Goal: Task Accomplishment & Management: Manage account settings

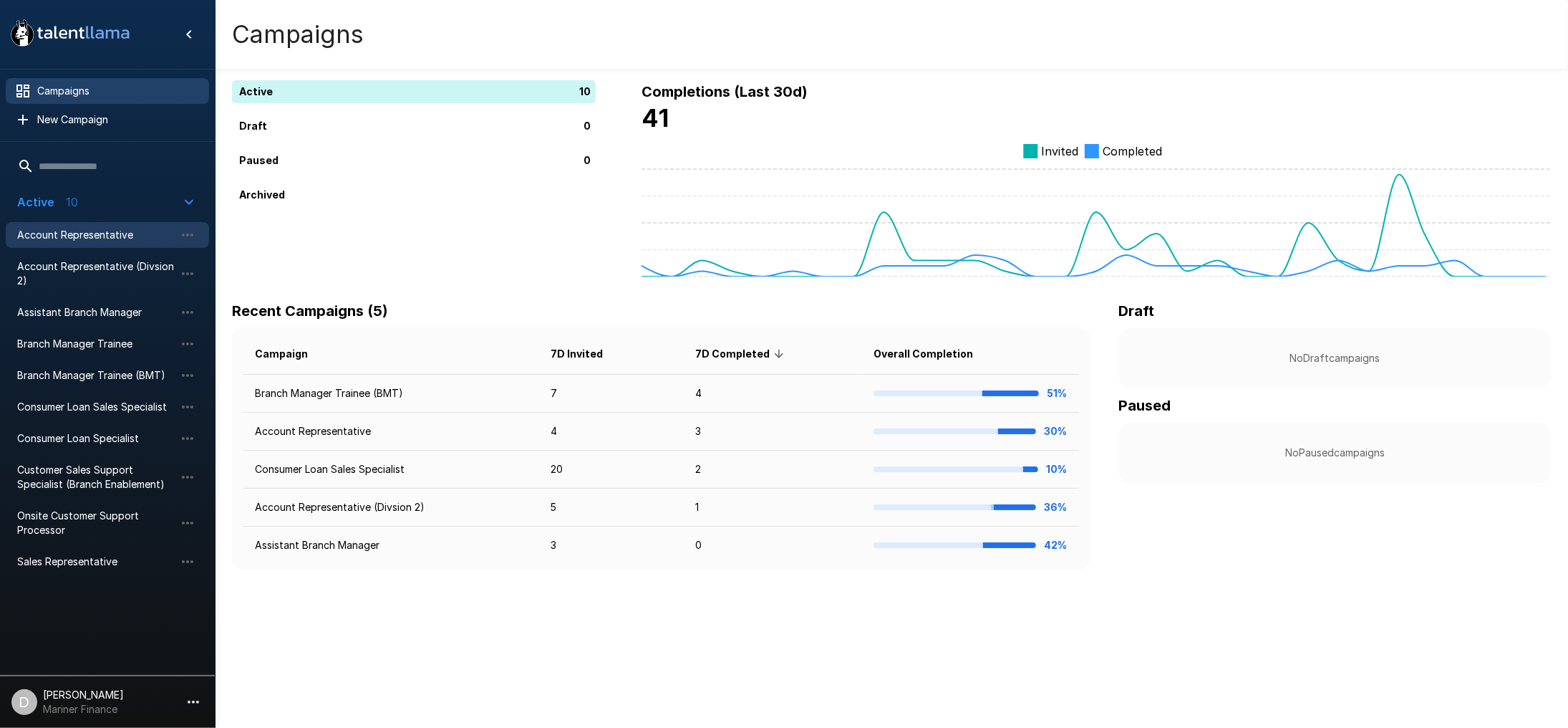
click at [109, 233] on span "Account Representative" at bounding box center [96, 235] width 157 height 15
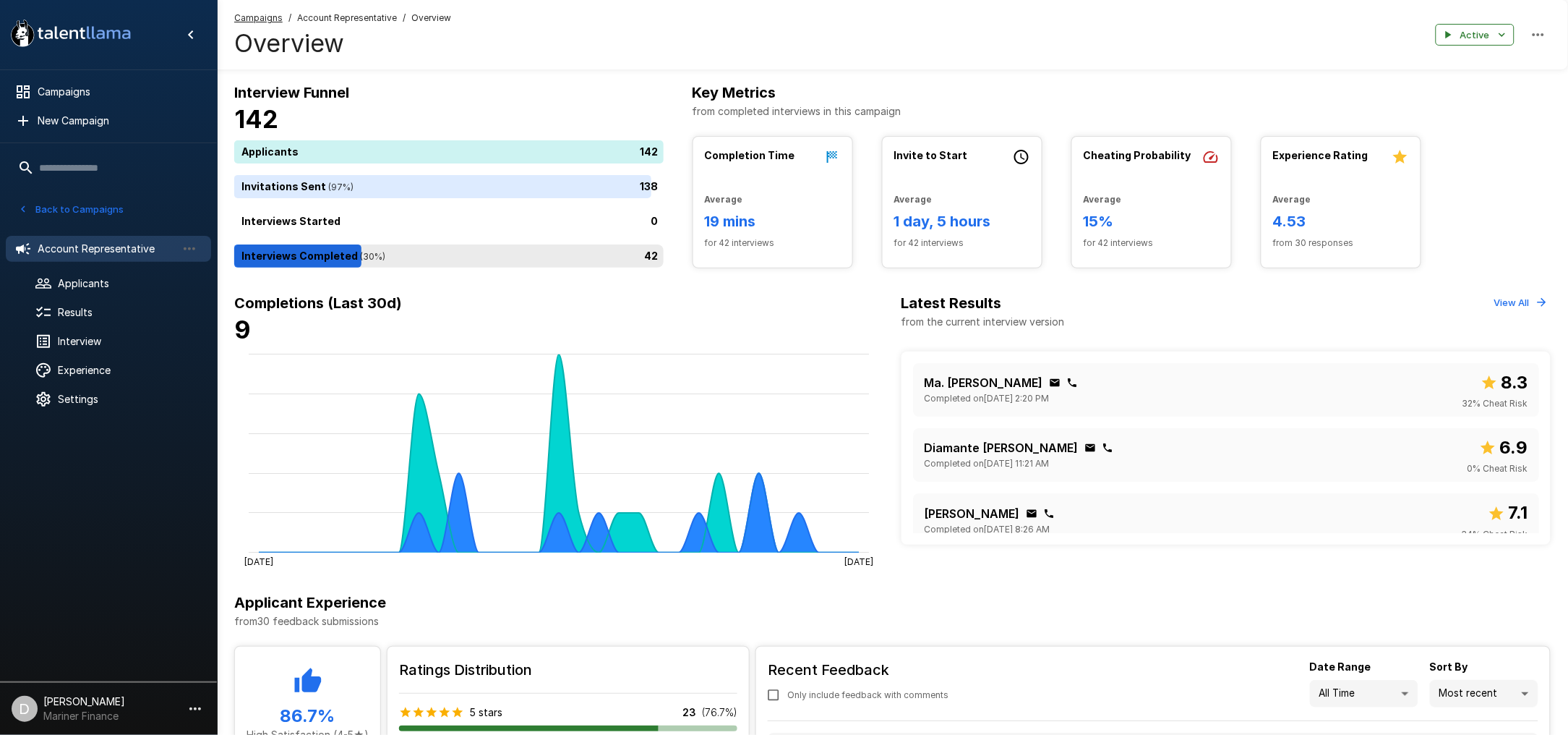
click at [382, 256] on div "42" at bounding box center [452, 256] width 435 height 24
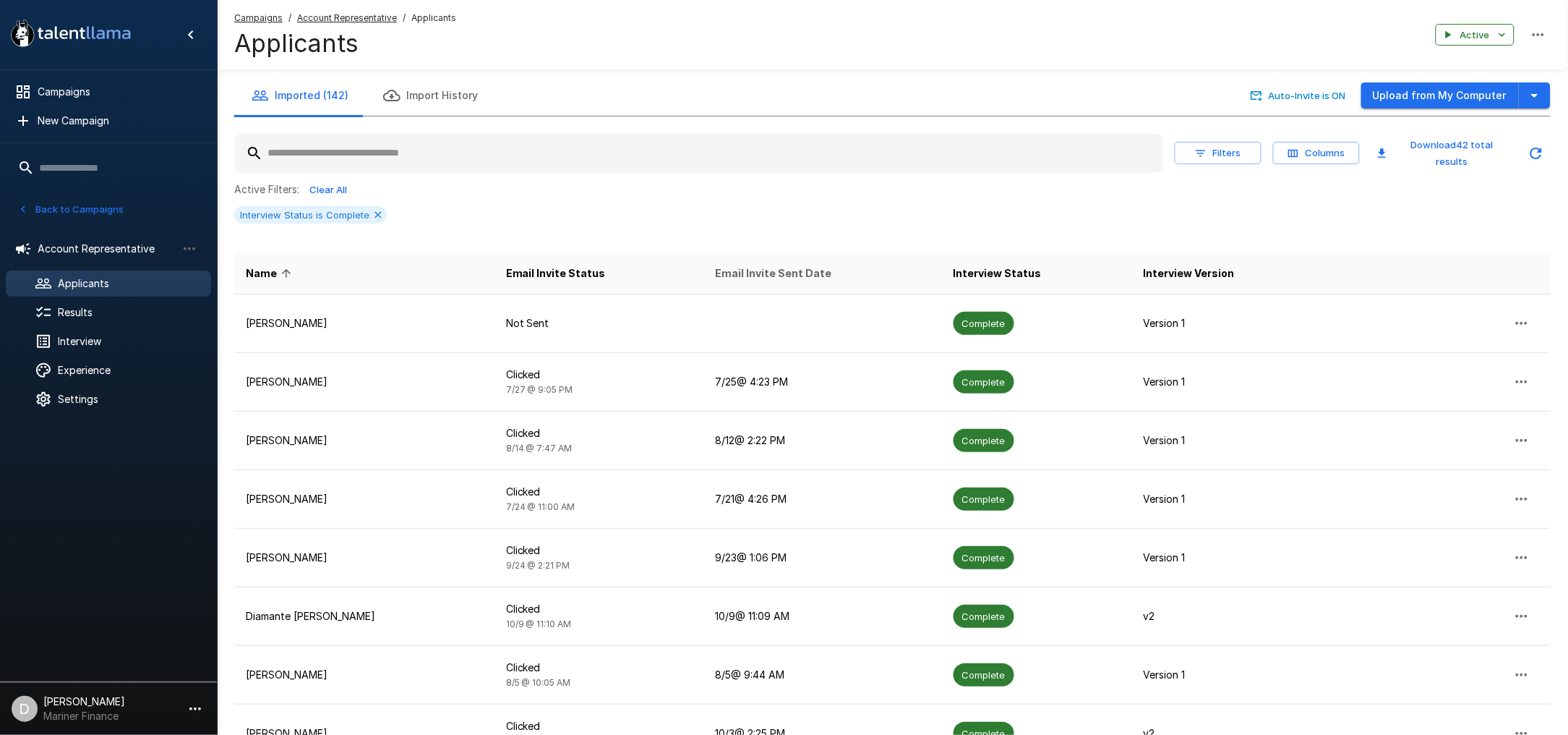
click at [750, 265] on span "Email Invite Sent Date" at bounding box center [773, 273] width 117 height 18
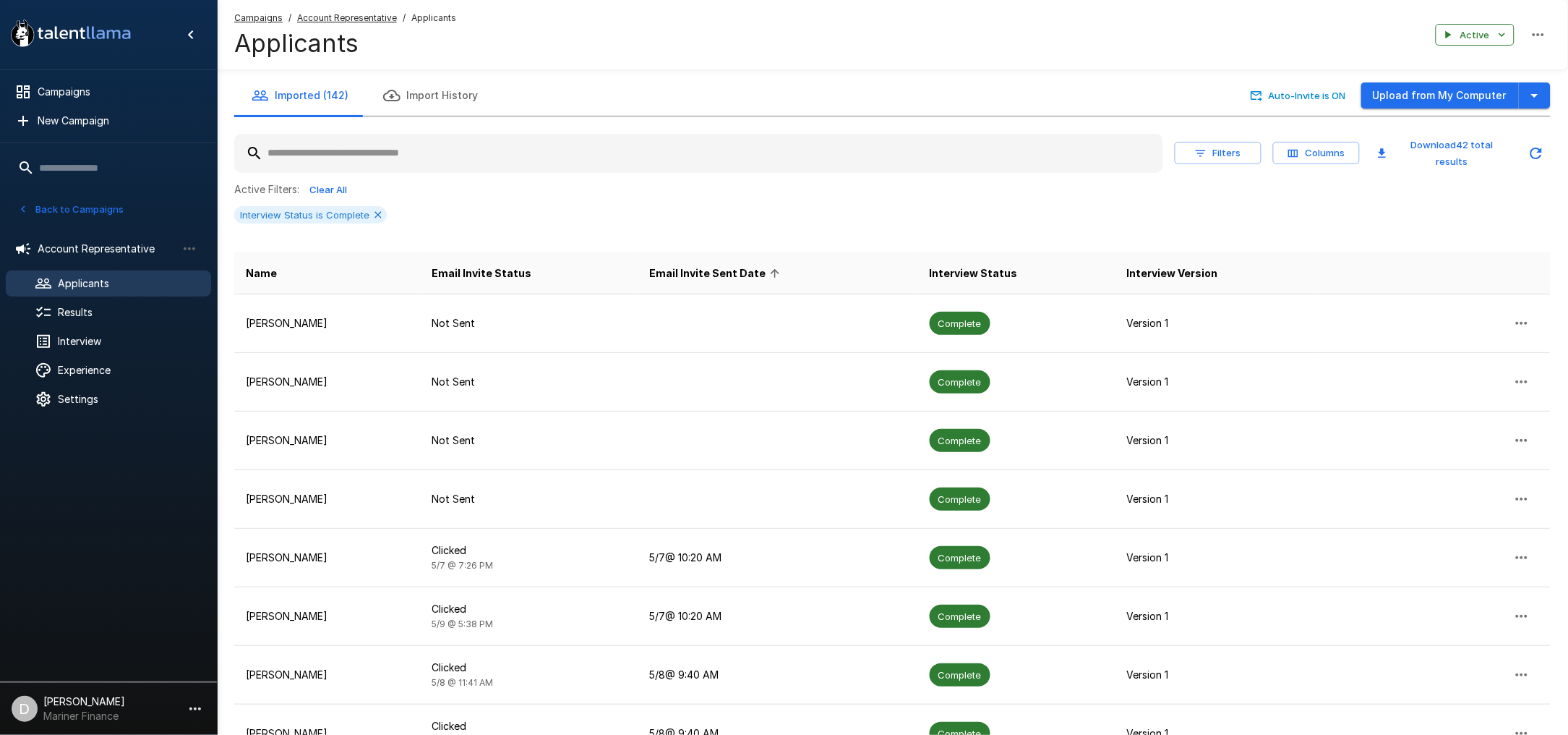
click at [750, 265] on span "Email Invite Sent Date" at bounding box center [716, 273] width 135 height 18
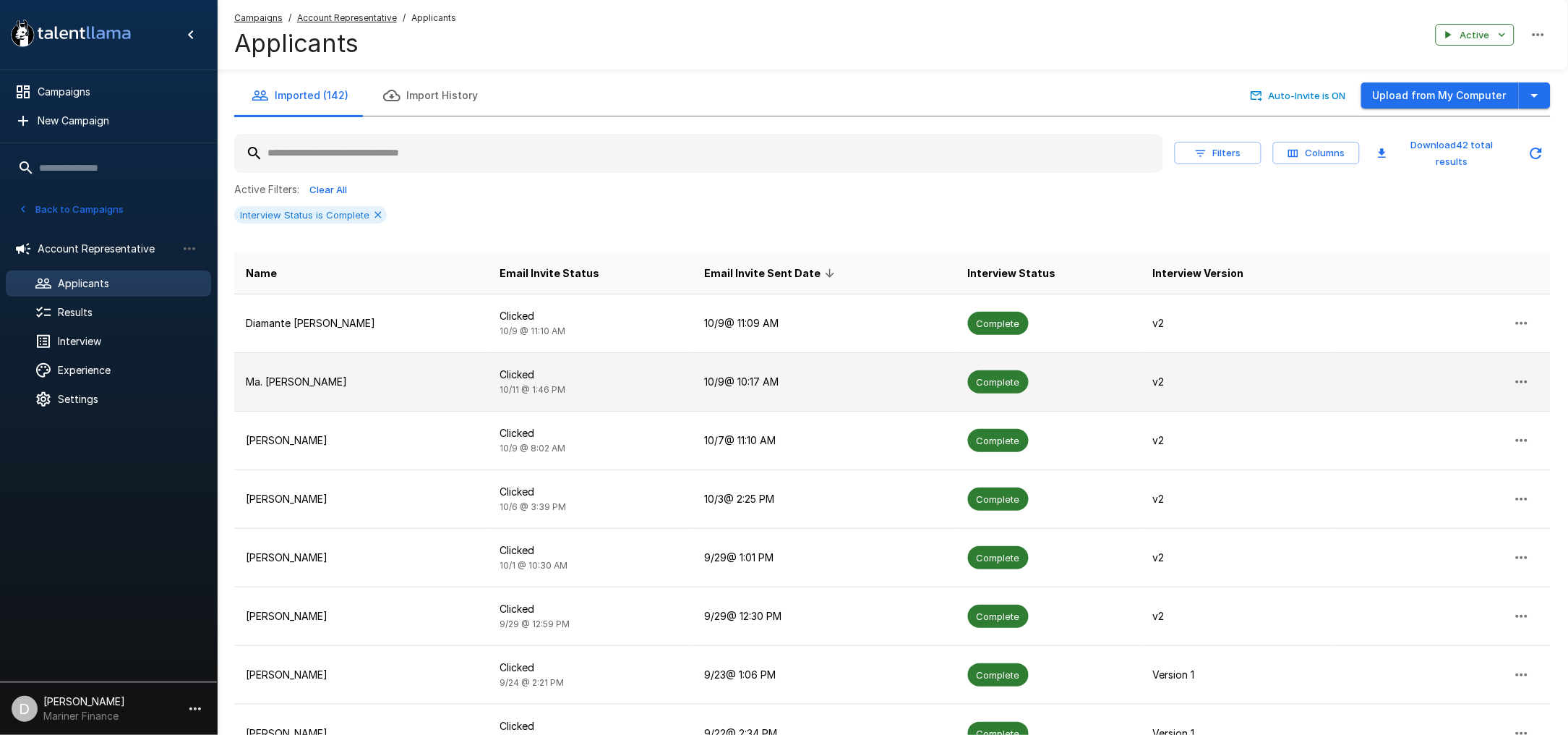
click at [390, 379] on p "Ma. [PERSON_NAME]" at bounding box center [361, 381] width 230 height 15
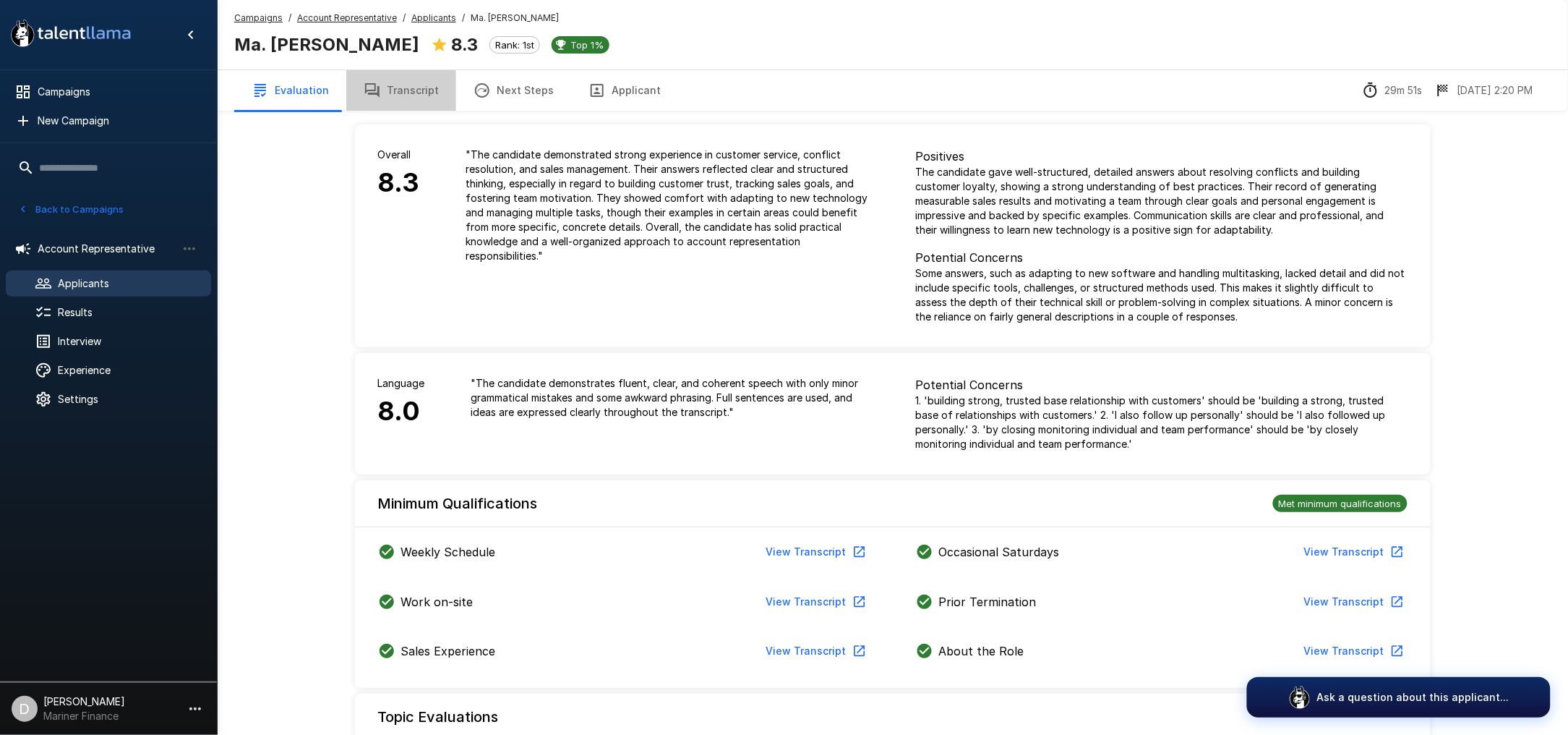
click at [408, 91] on button "Transcript" at bounding box center [401, 90] width 110 height 40
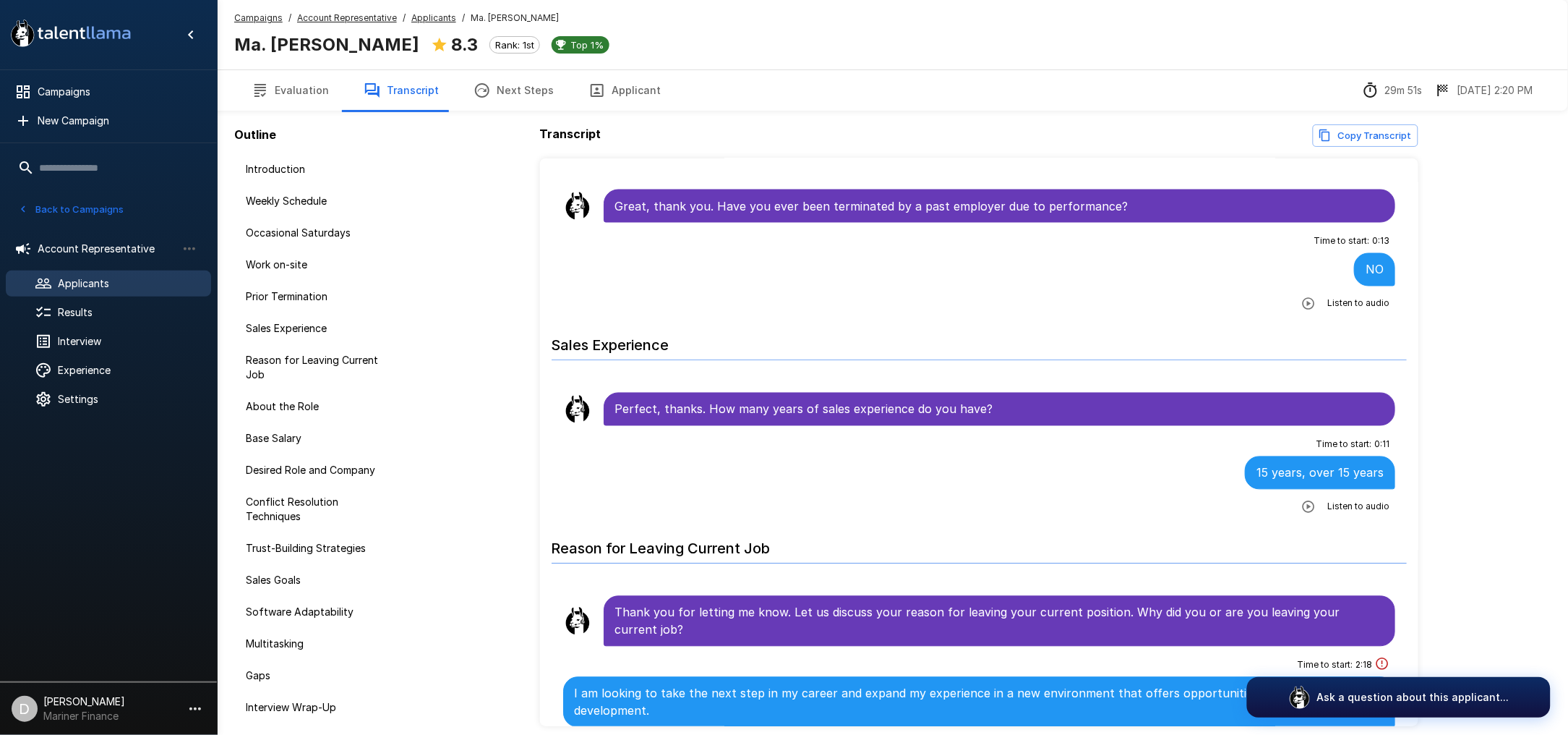
scroll to position [963, 0]
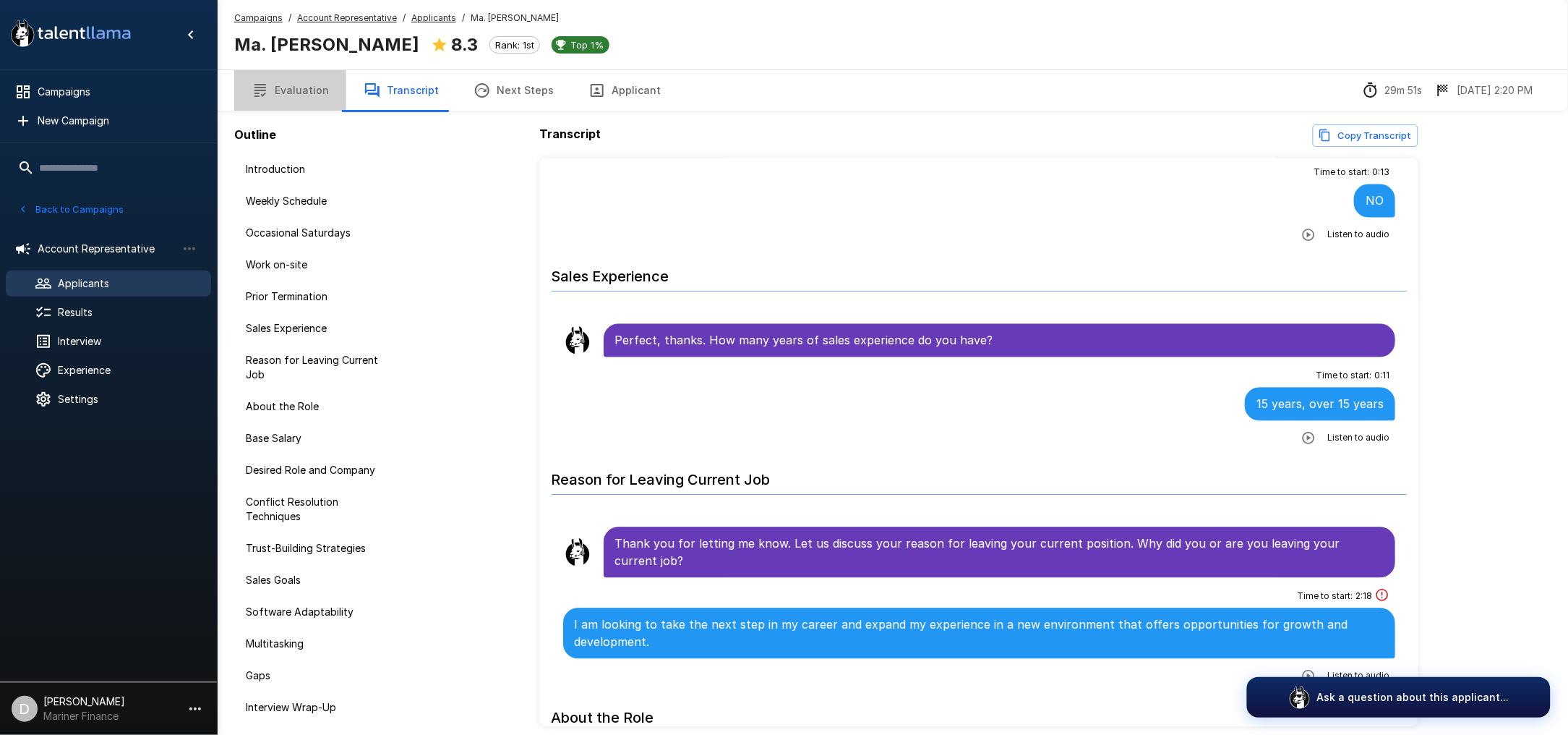
click at [311, 90] on button "Evaluation" at bounding box center [290, 90] width 112 height 40
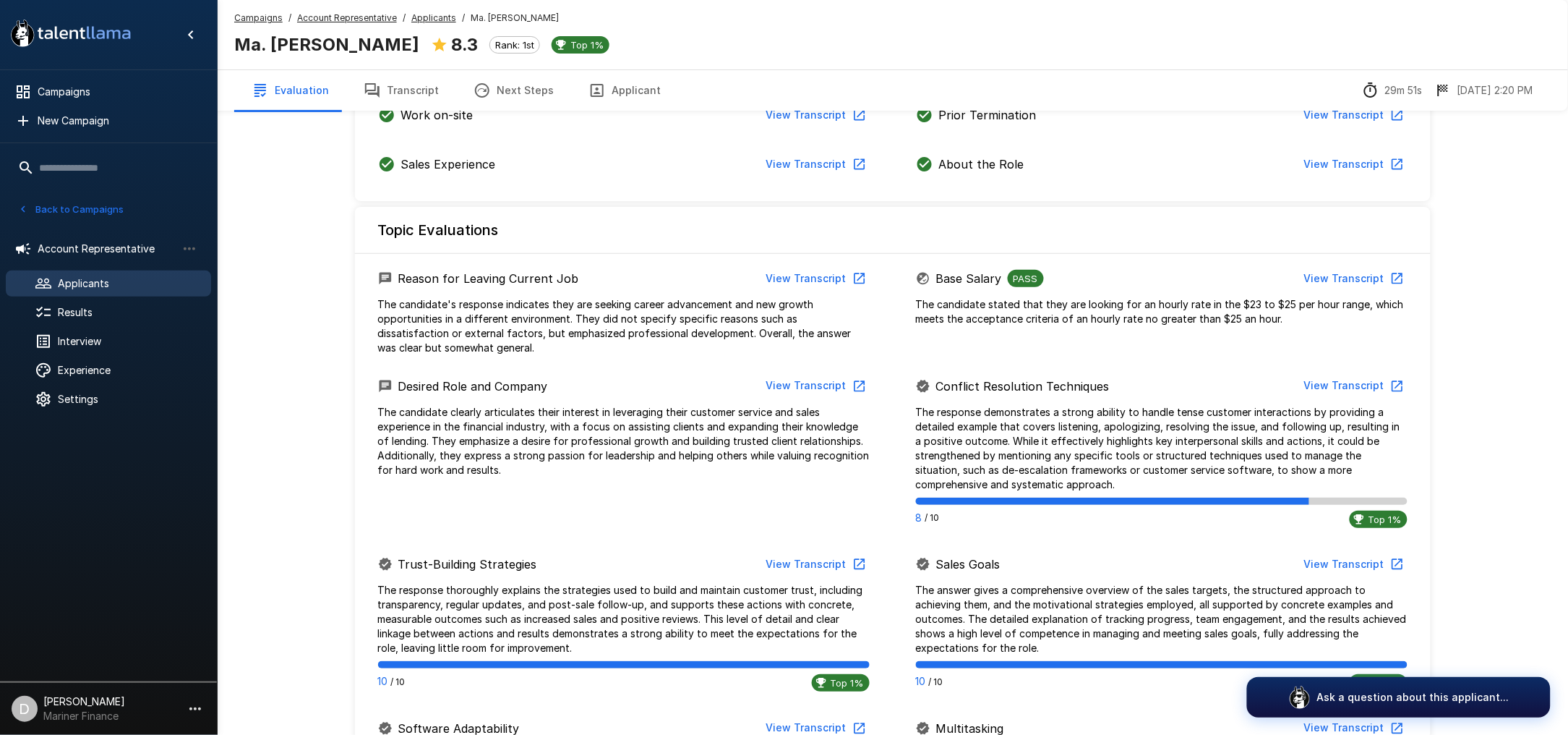
scroll to position [481, 0]
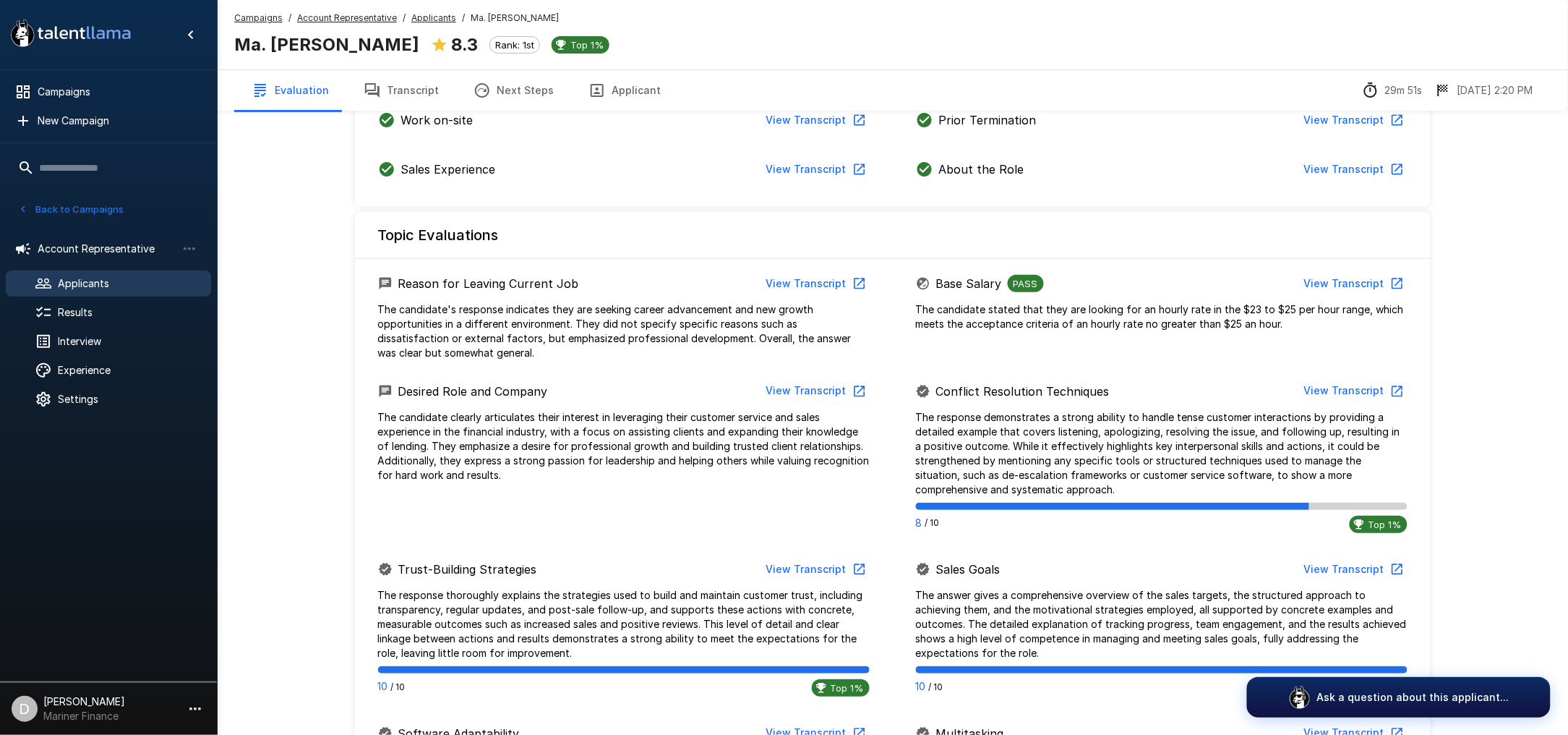
drag, startPoint x: 407, startPoint y: 81, endPoint x: 489, endPoint y: 95, distance: 83.2
click at [407, 81] on button "Transcript" at bounding box center [401, 90] width 110 height 40
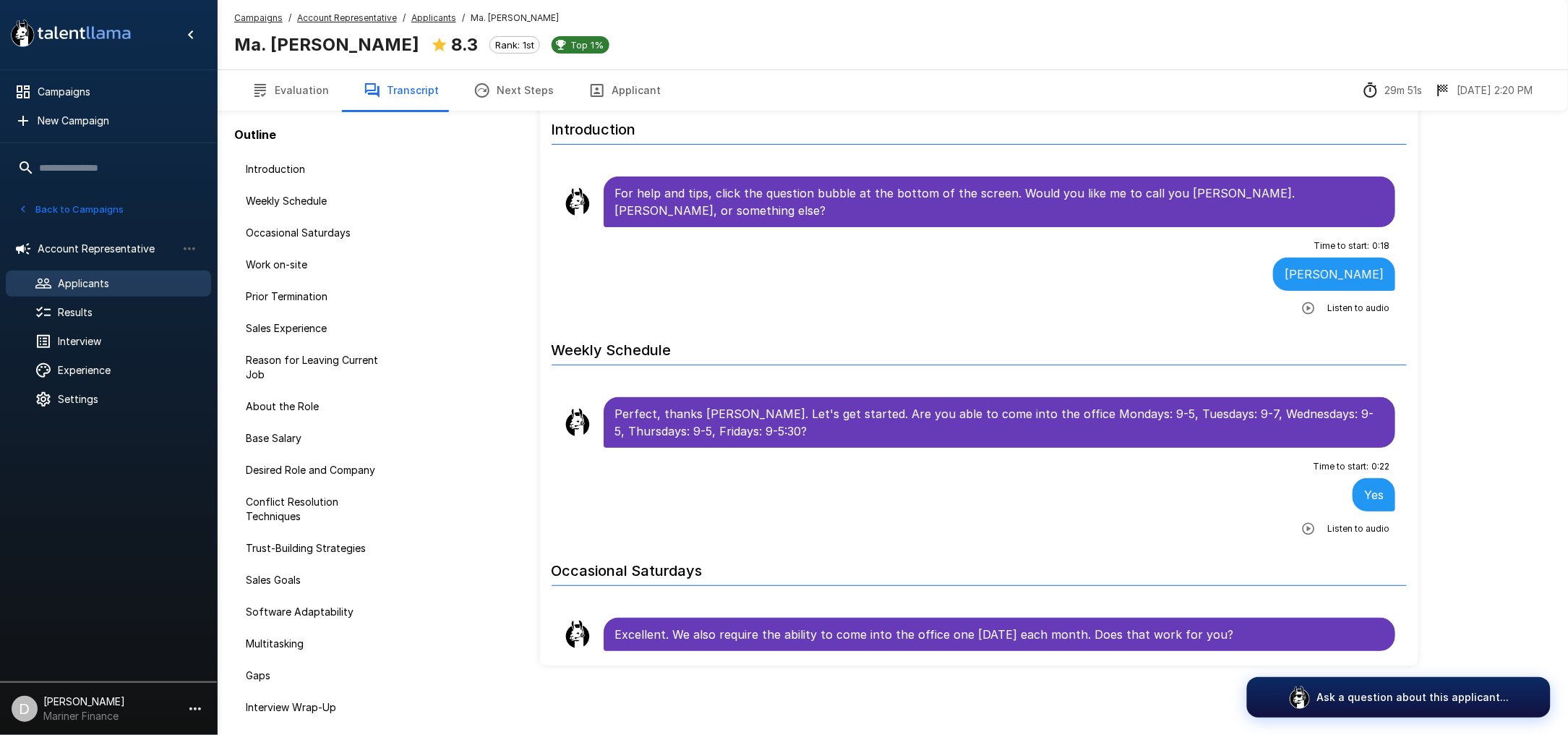
scroll to position [60, 0]
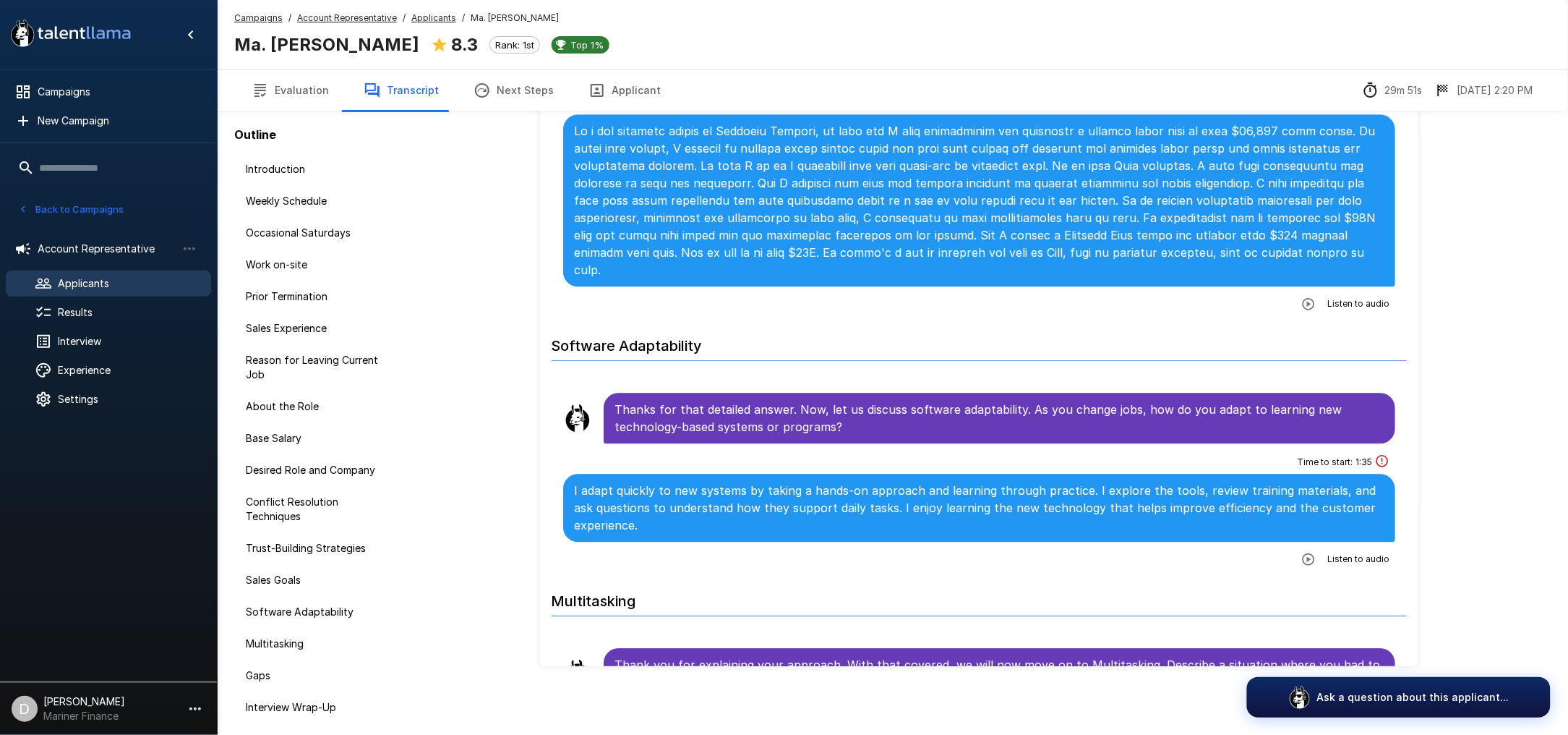
scroll to position [3181, 0]
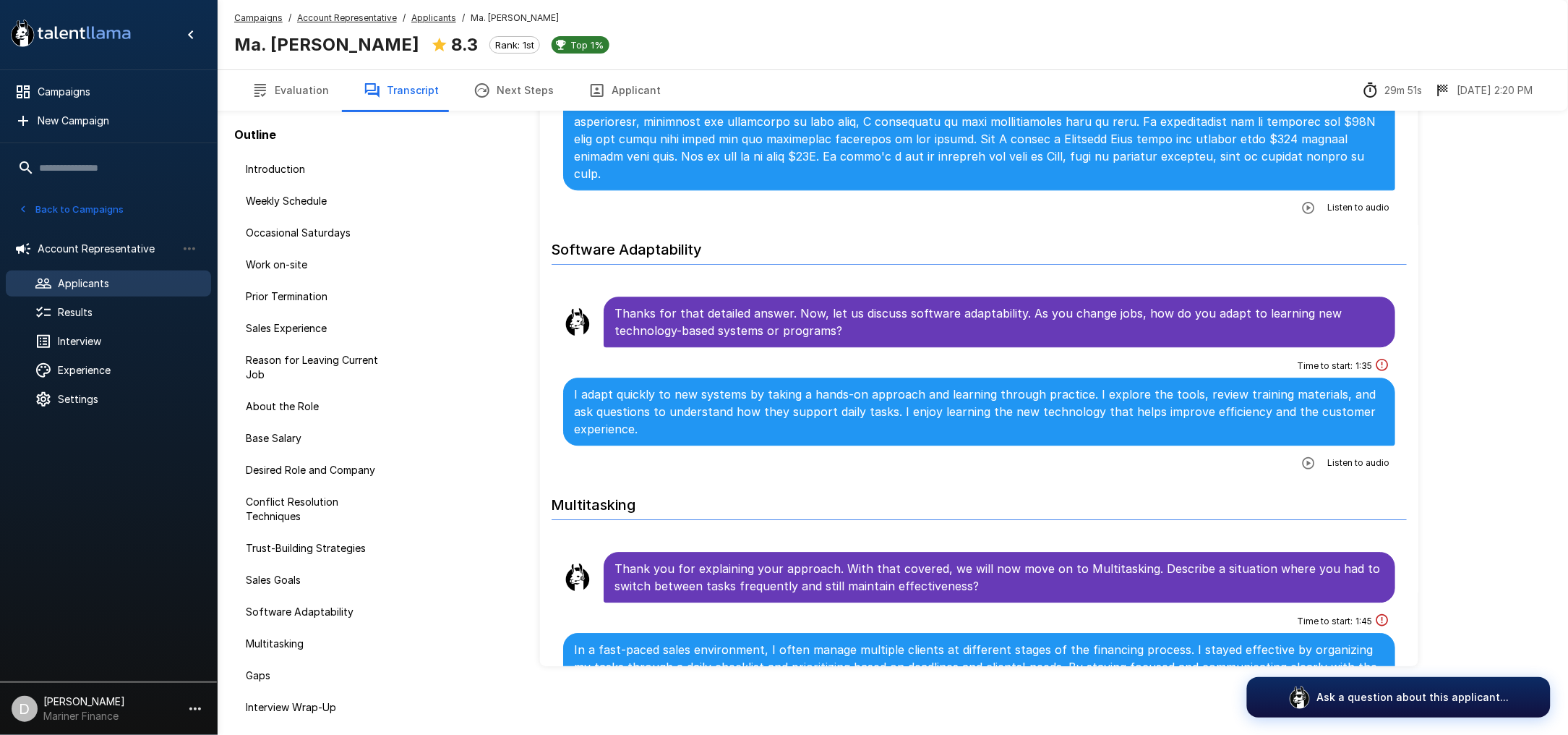
click at [1301, 470] on icon "button" at bounding box center [1308, 463] width 15 height 15
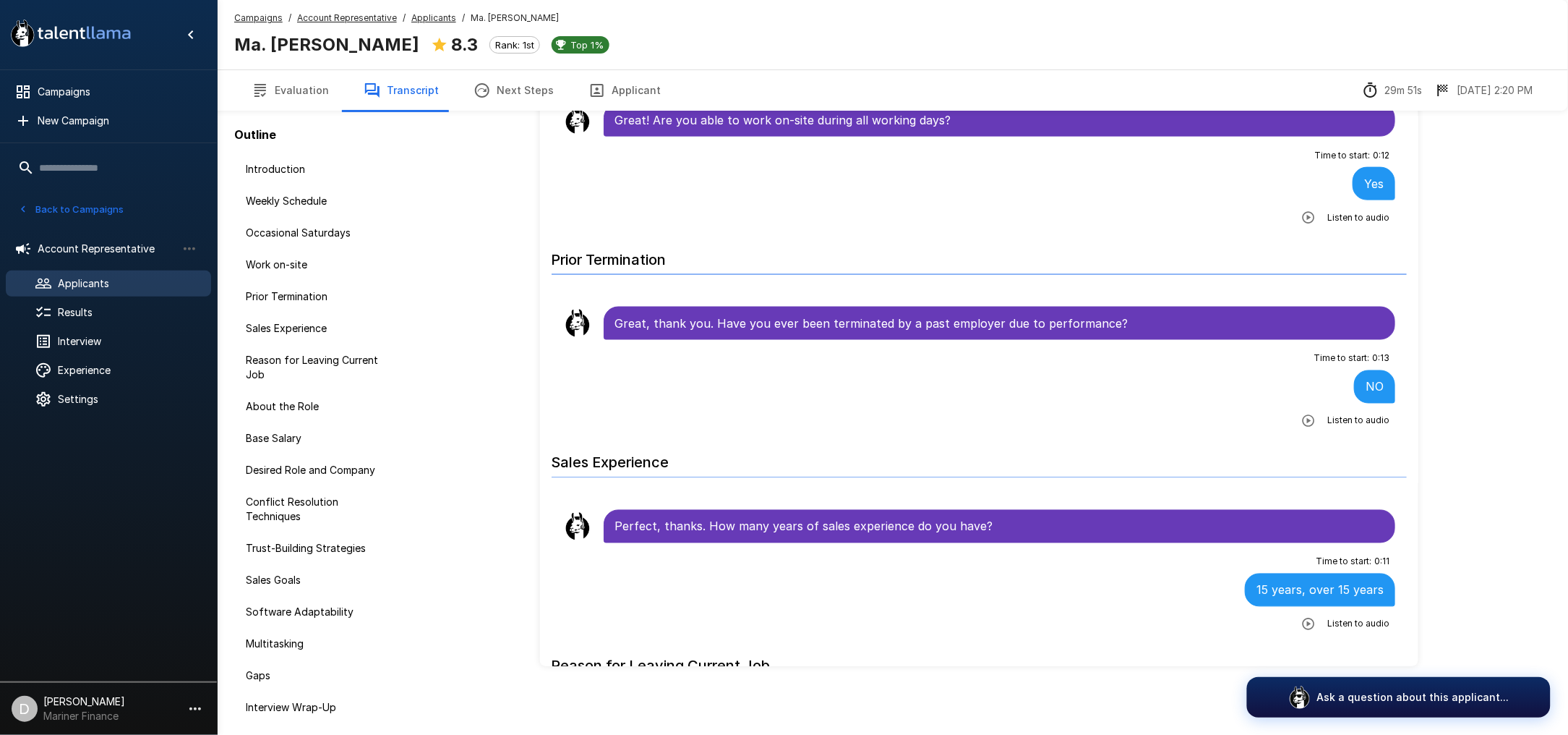
scroll to position [1200, 0]
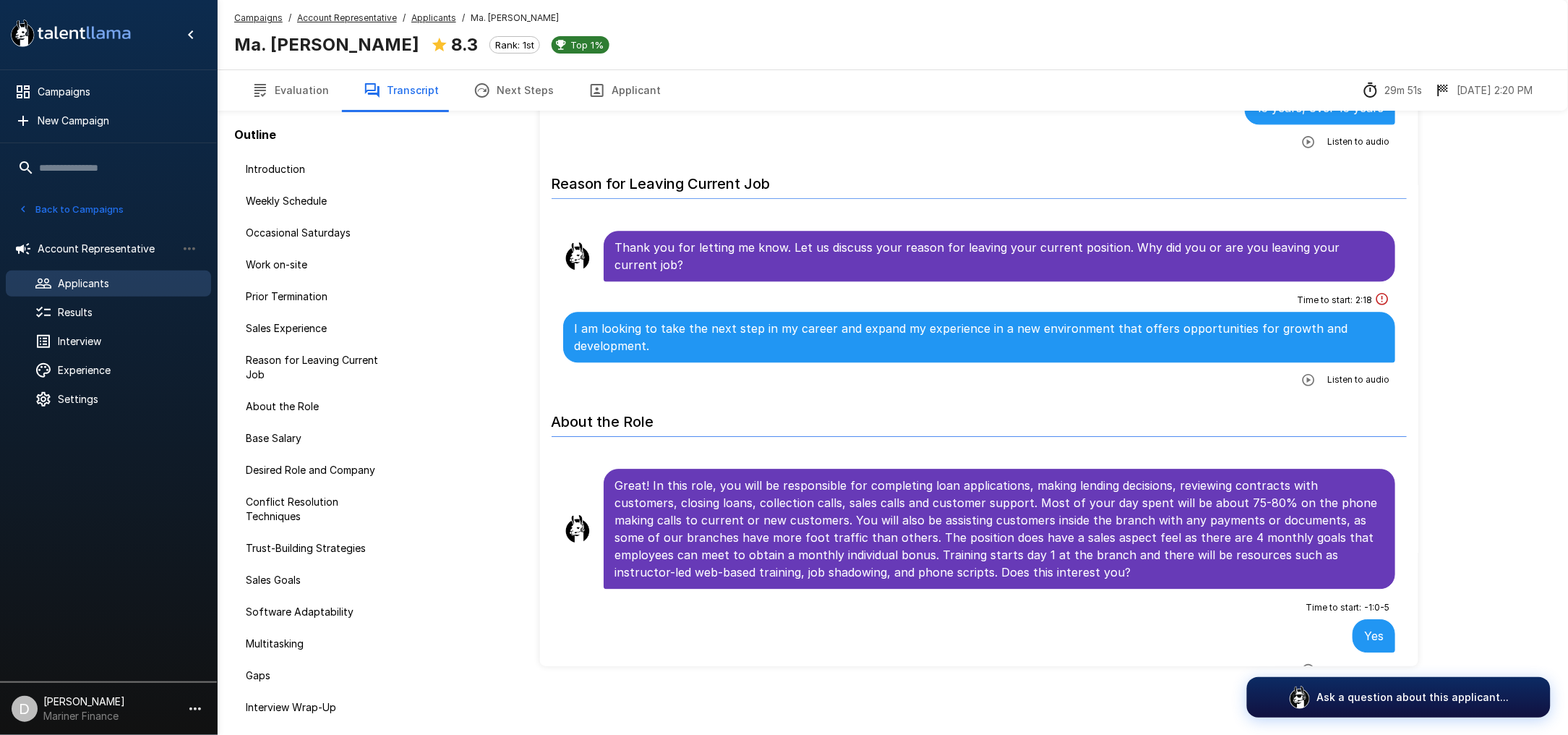
click at [1301, 379] on icon "button" at bounding box center [1308, 379] width 15 height 15
click at [195, 33] on icon "Hide menu" at bounding box center [191, 35] width 18 height 18
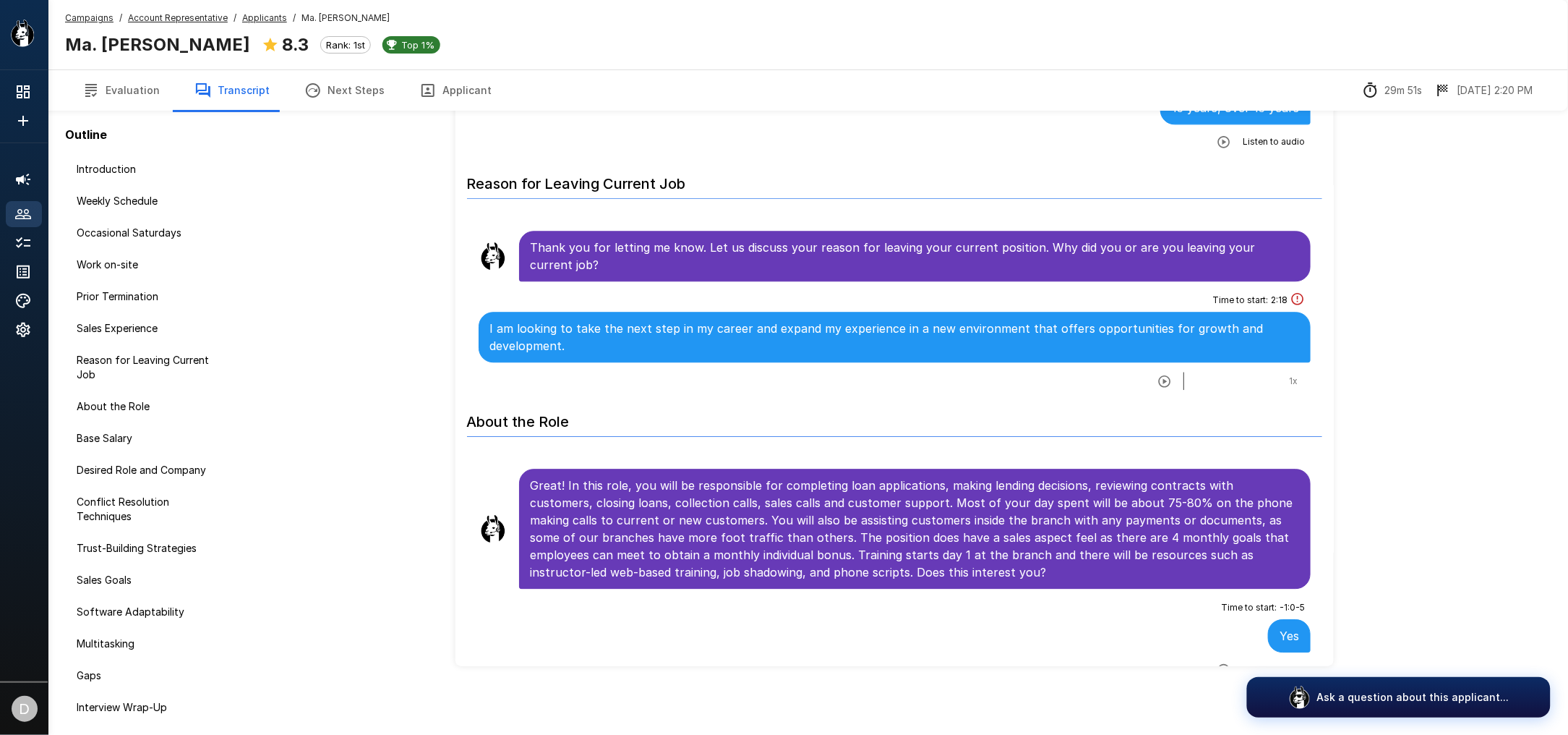
drag, startPoint x: 197, startPoint y: 180, endPoint x: 186, endPoint y: 152, distance: 30.1
click at [197, 178] on div "Introduction" at bounding box center [148, 169] width 168 height 26
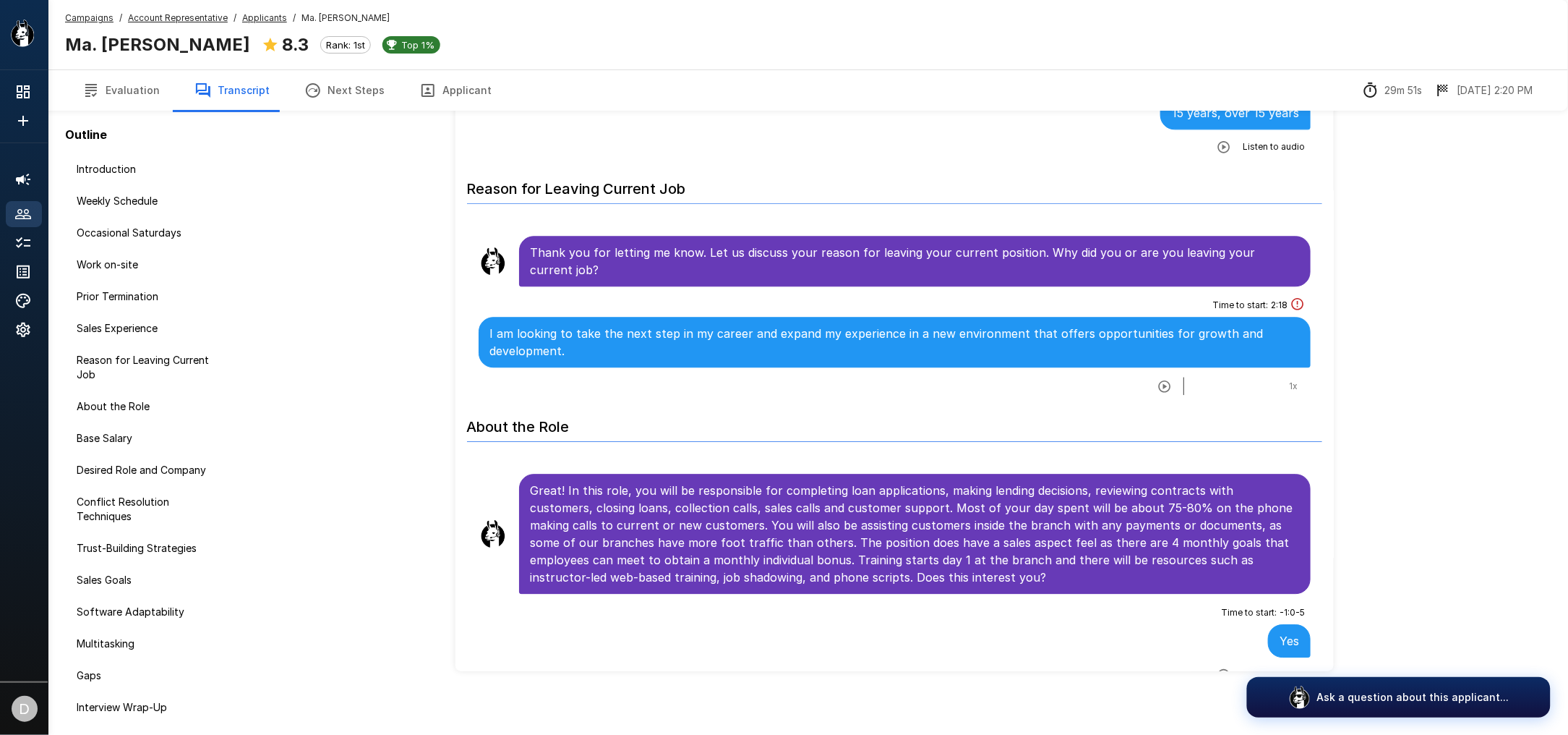
scroll to position [45, 0]
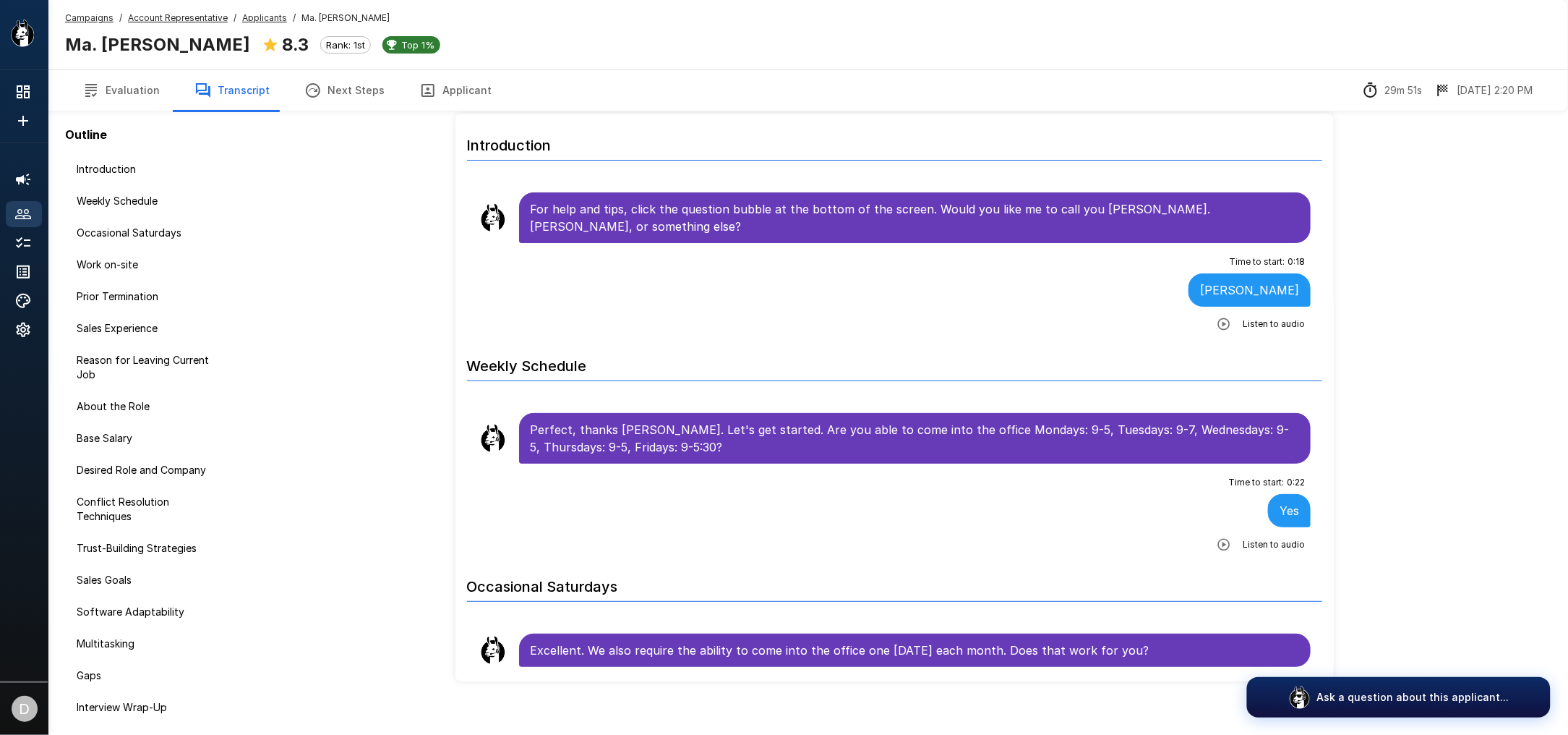
click at [263, 14] on u "Applicants" at bounding box center [265, 18] width 45 height 11
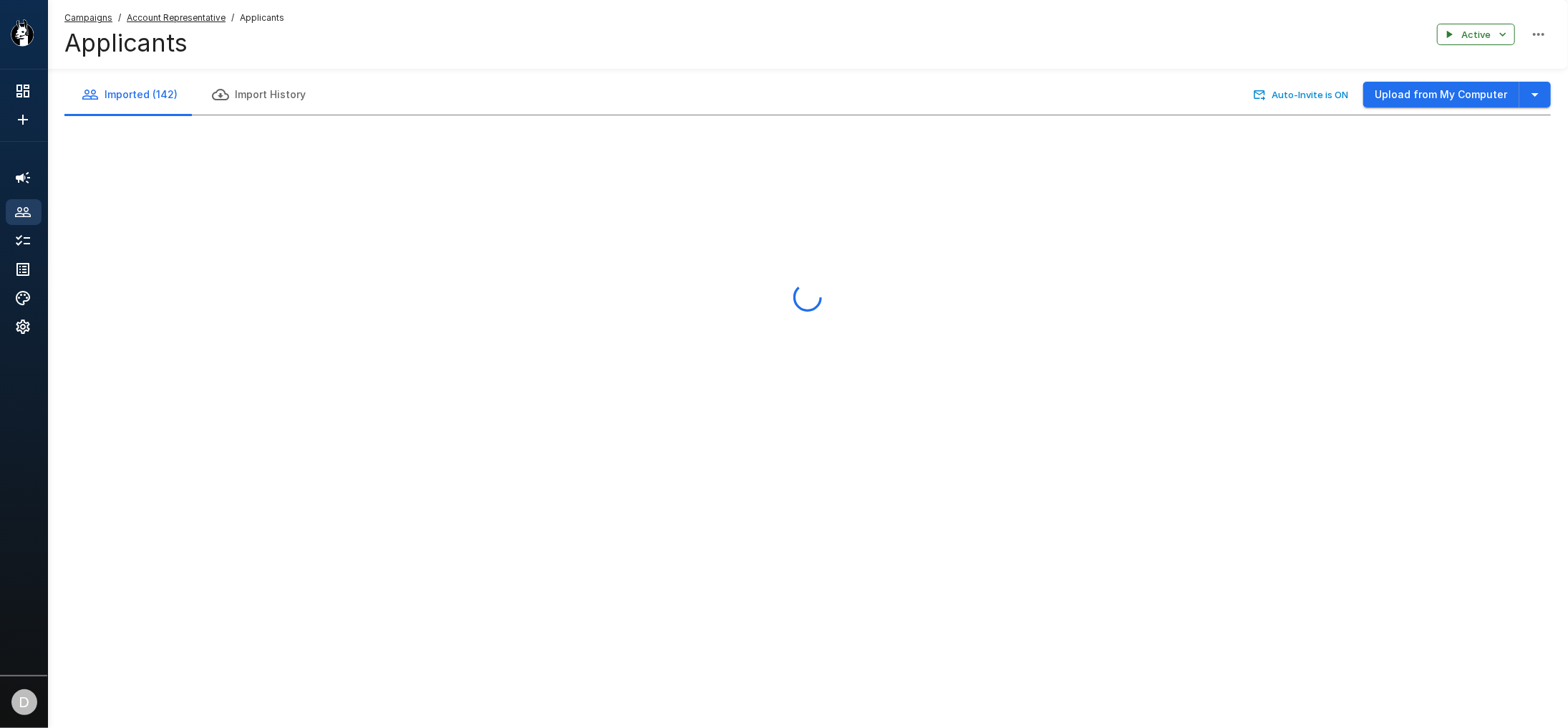
click at [18, 215] on icon at bounding box center [23, 213] width 17 height 17
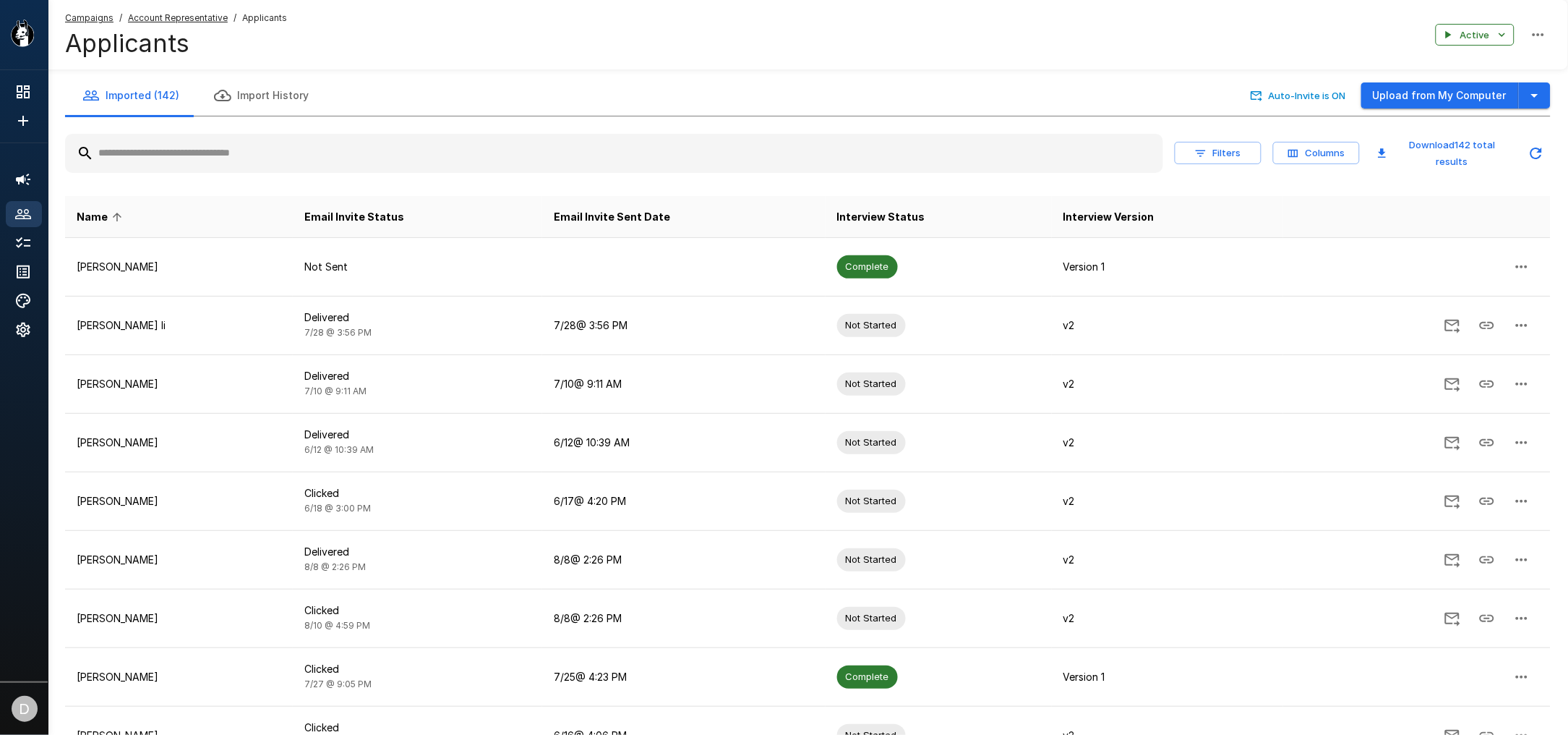
click at [24, 208] on icon at bounding box center [24, 215] width 18 height 18
drag, startPoint x: 28, startPoint y: 124, endPoint x: 33, endPoint y: 154, distance: 30.4
click at [33, 154] on div ".st0{fill:#FFFFFF;} .st1{fill:#76a4ed;} Active 10 Account Representative Accoun…" at bounding box center [24, 368] width 48 height 735
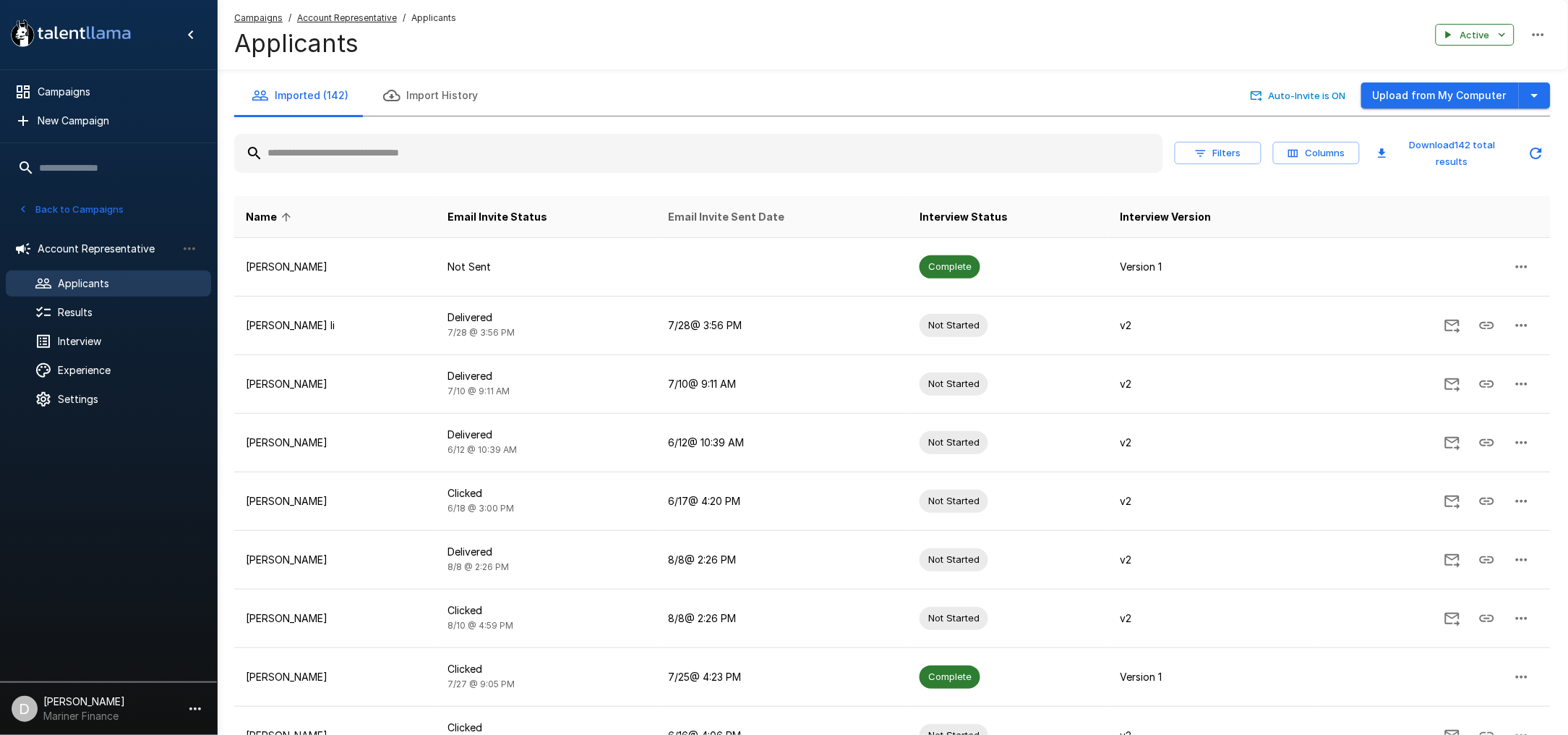
click at [698, 220] on span "Email Invite Sent Date" at bounding box center [726, 217] width 117 height 18
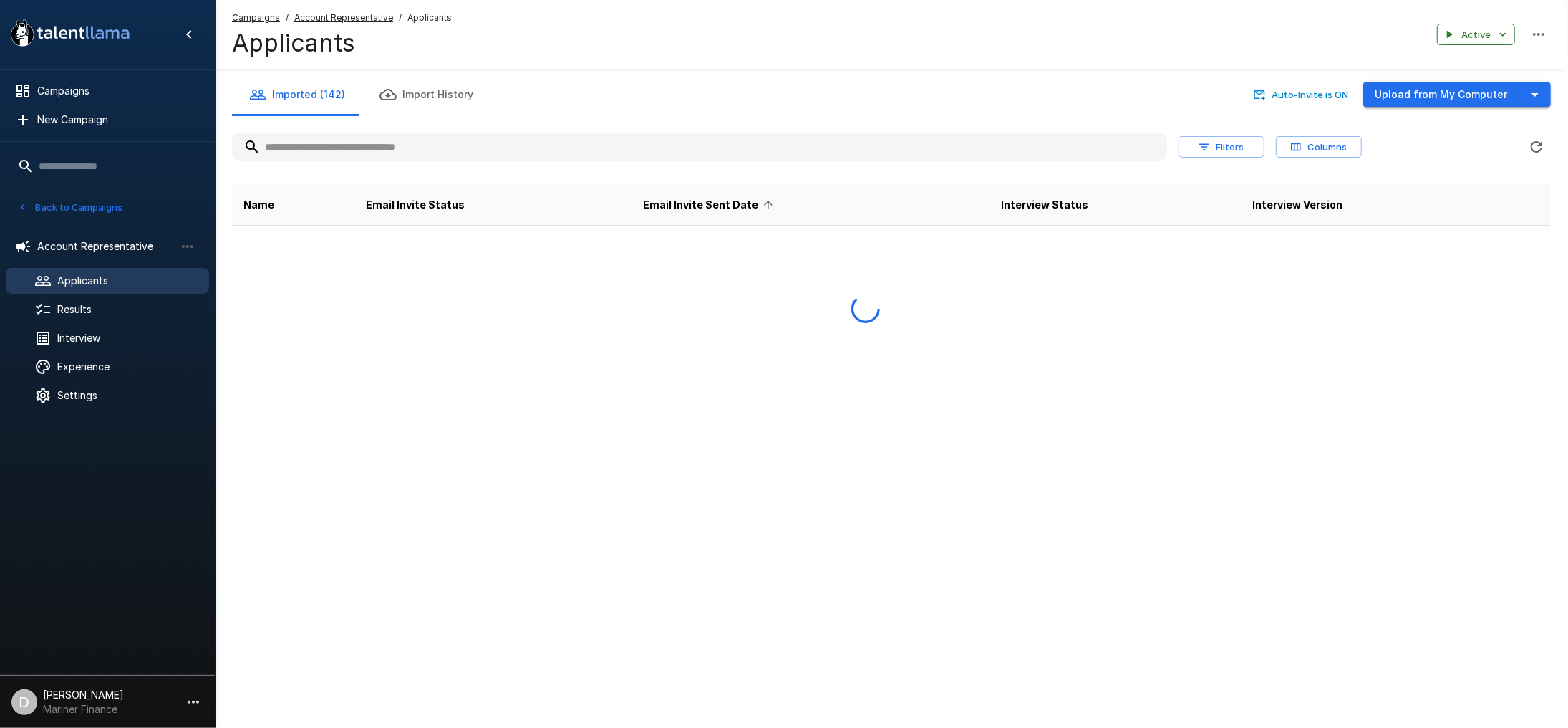
click at [691, 217] on th "Email Invite Sent Date" at bounding box center [810, 205] width 357 height 42
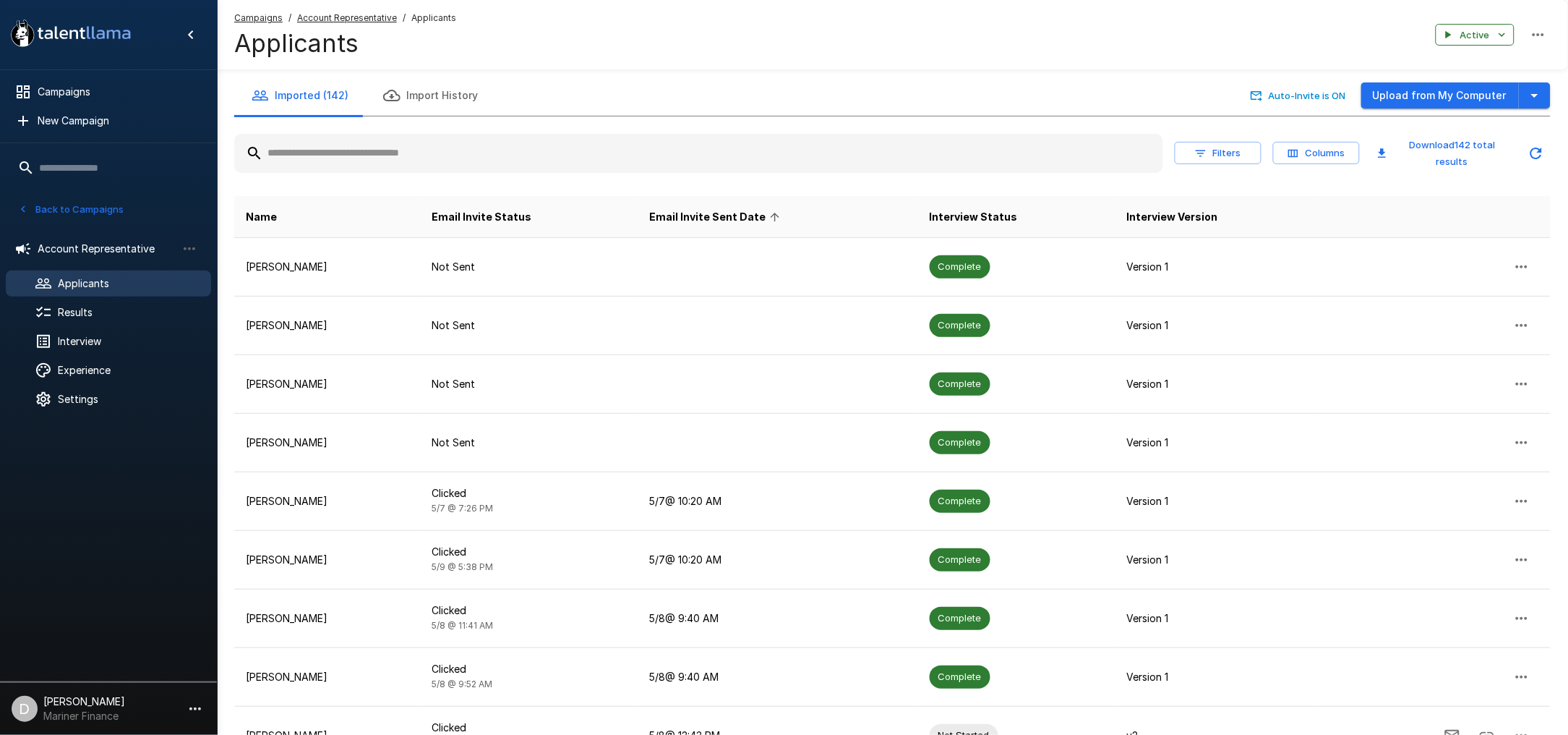
click at [698, 217] on span "Email Invite Sent Date" at bounding box center [716, 217] width 135 height 18
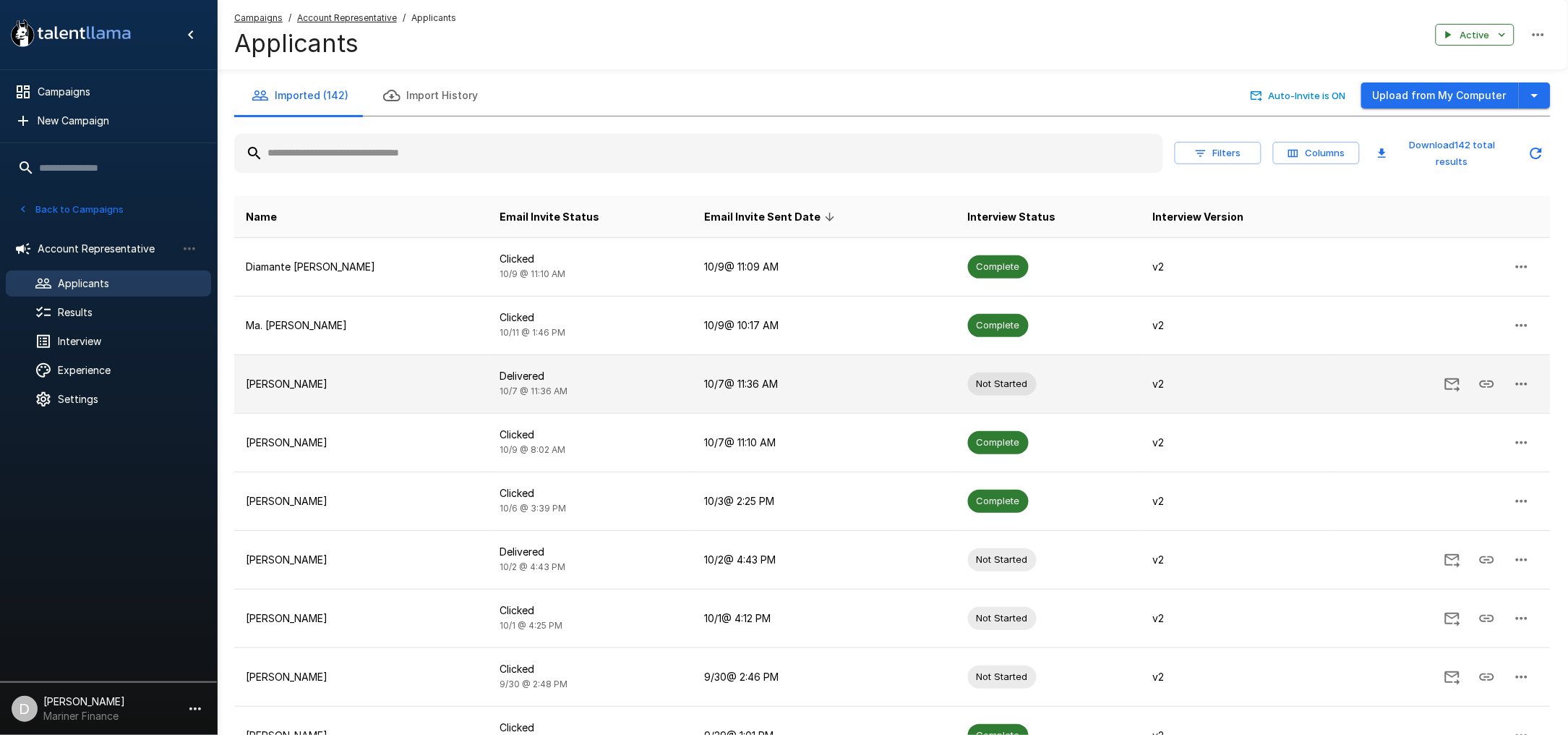
click at [384, 384] on p "Wayne Murray" at bounding box center [361, 383] width 230 height 15
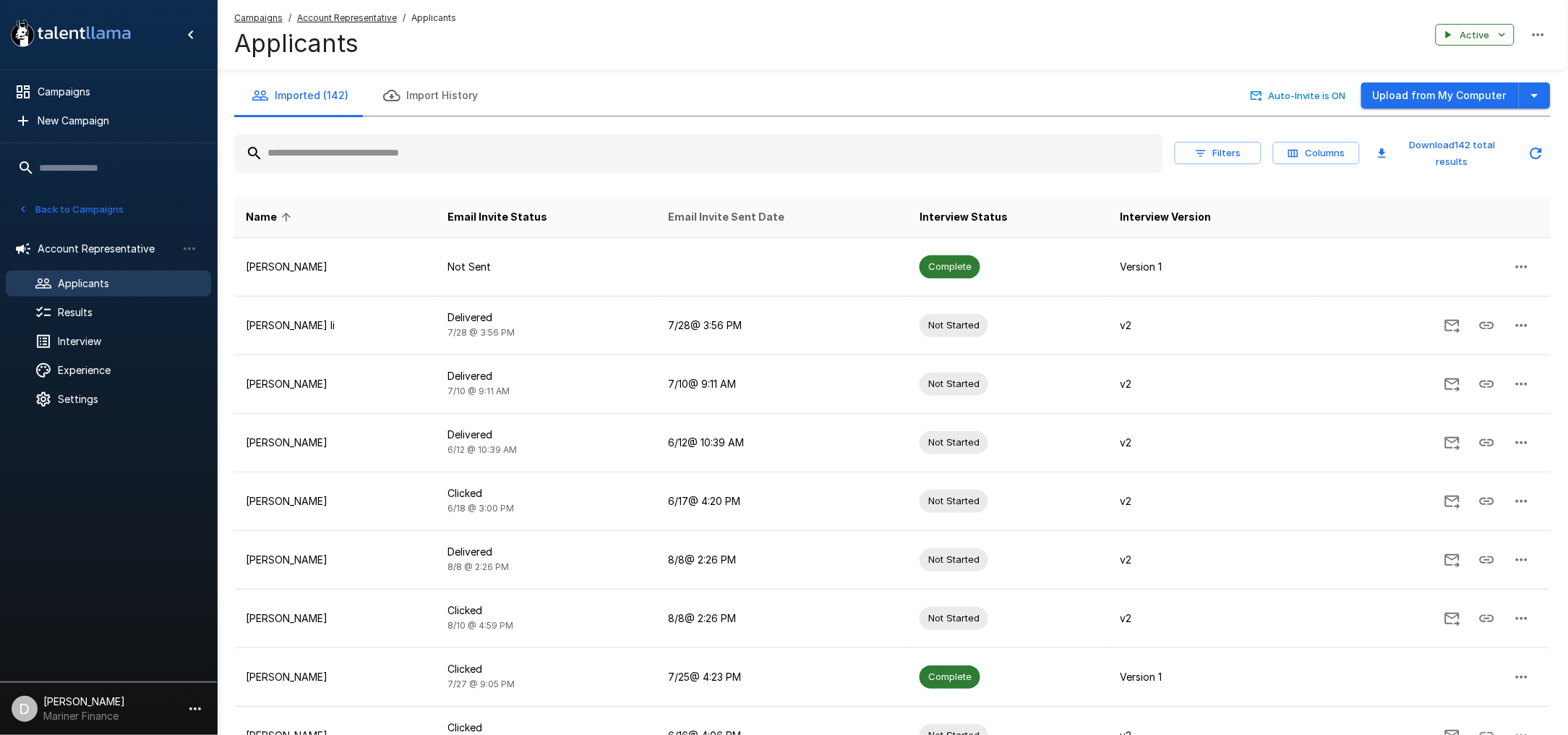
click at [725, 214] on span "Email Invite Sent Date" at bounding box center [726, 217] width 117 height 18
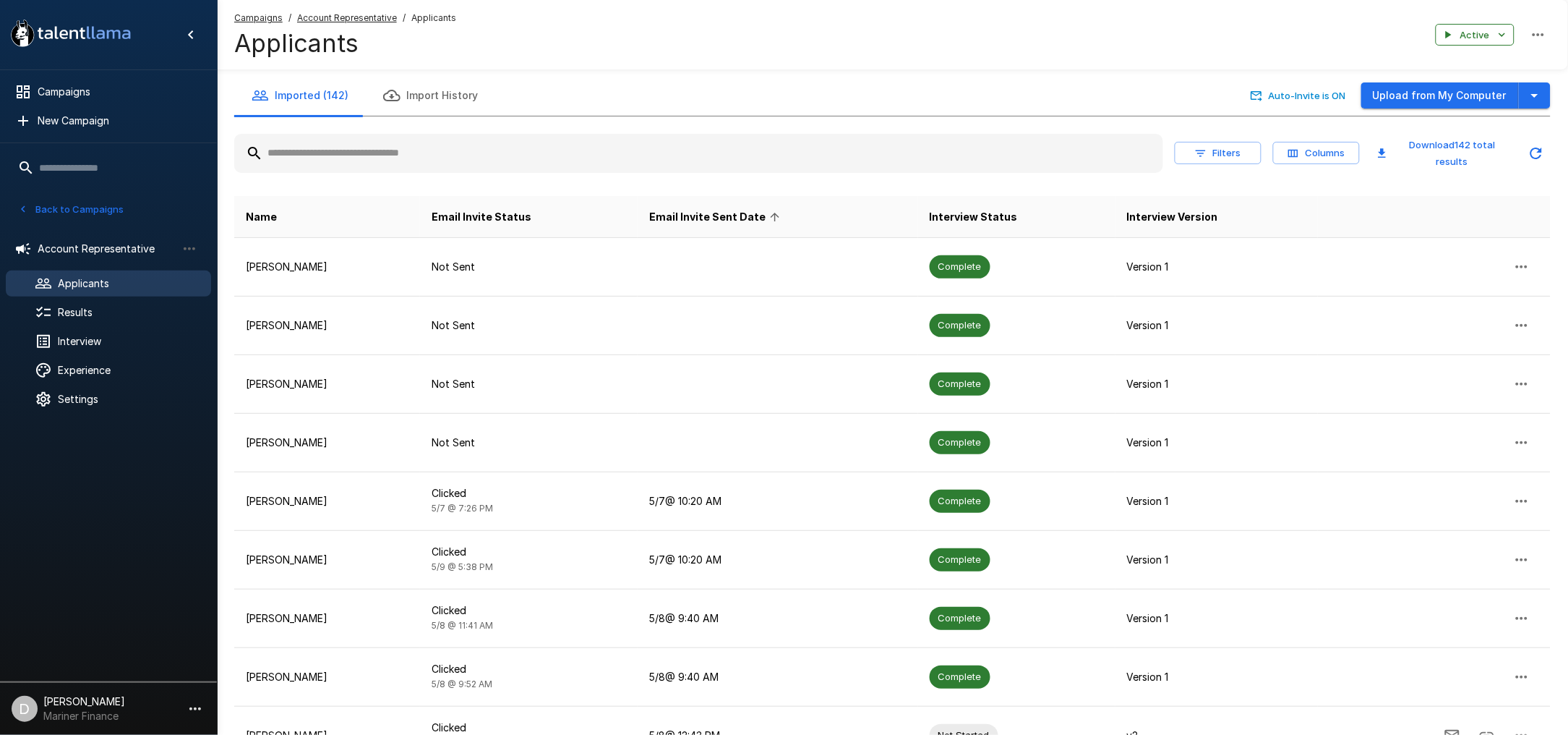
click at [725, 214] on span "Email Invite Sent Date" at bounding box center [716, 217] width 135 height 18
